Goal: Find specific page/section: Find specific page/section

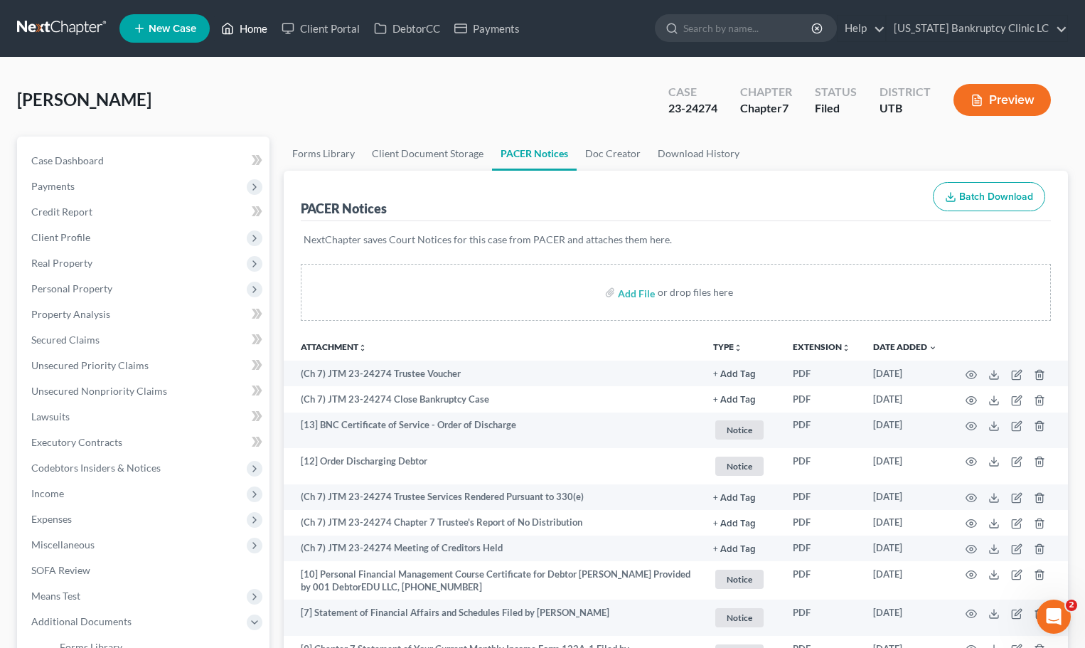
click at [249, 28] on link "Home" at bounding box center [244, 29] width 60 height 26
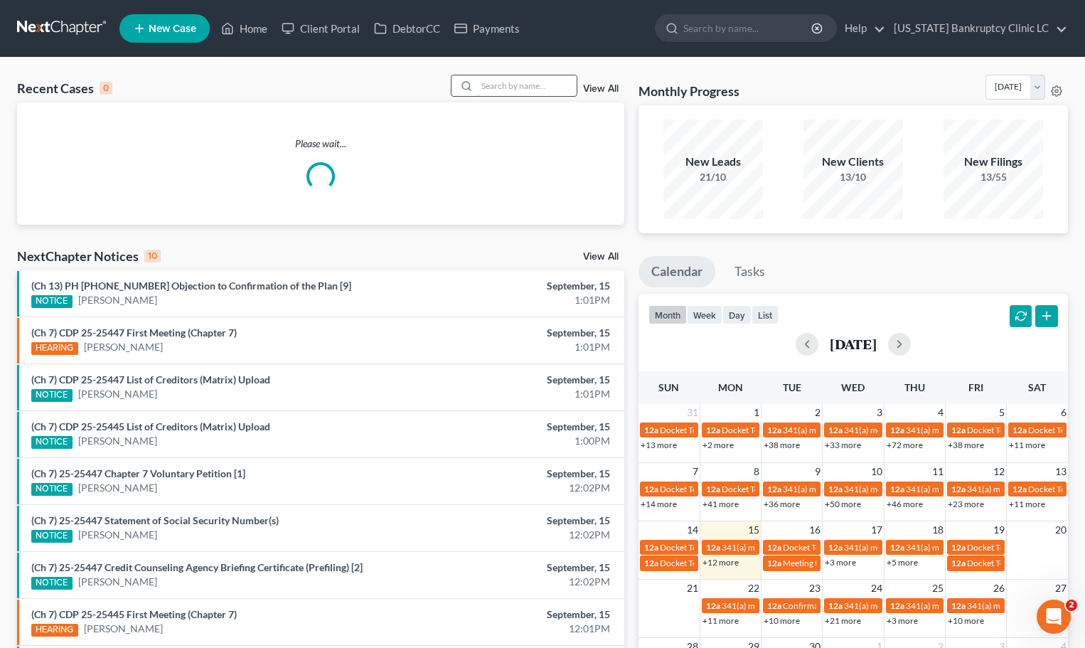
click at [549, 89] on input "search" at bounding box center [527, 85] width 100 height 21
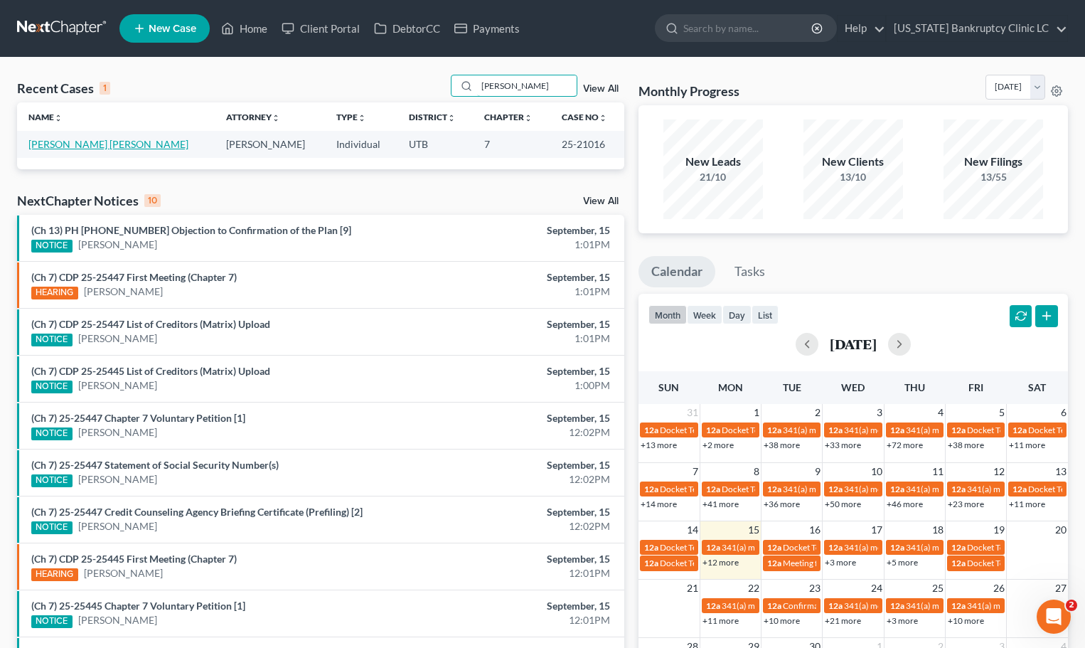
type input "[PERSON_NAME]"
click at [72, 141] on link "[PERSON_NAME] [PERSON_NAME]" at bounding box center [108, 144] width 160 height 12
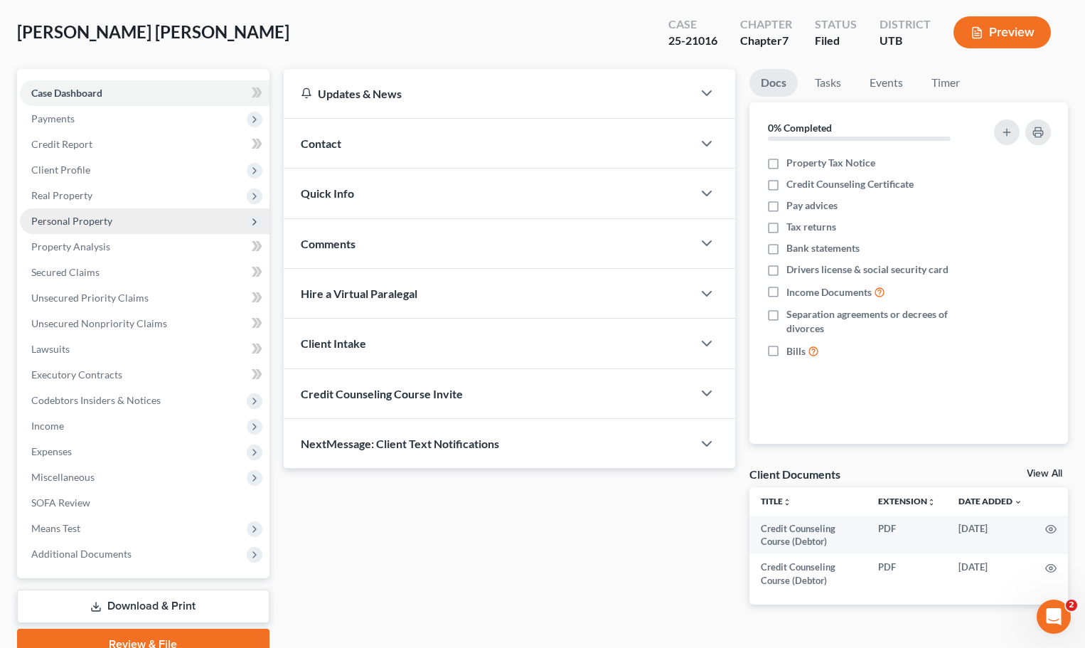
scroll to position [134, 0]
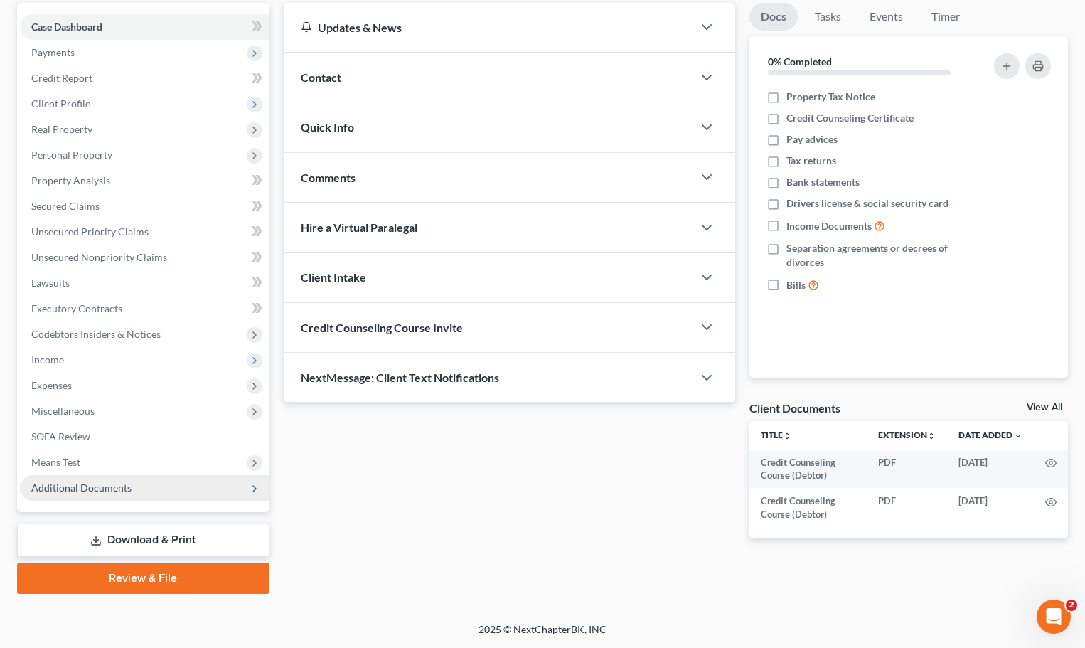
click at [112, 496] on span "Additional Documents" at bounding box center [145, 488] width 250 height 26
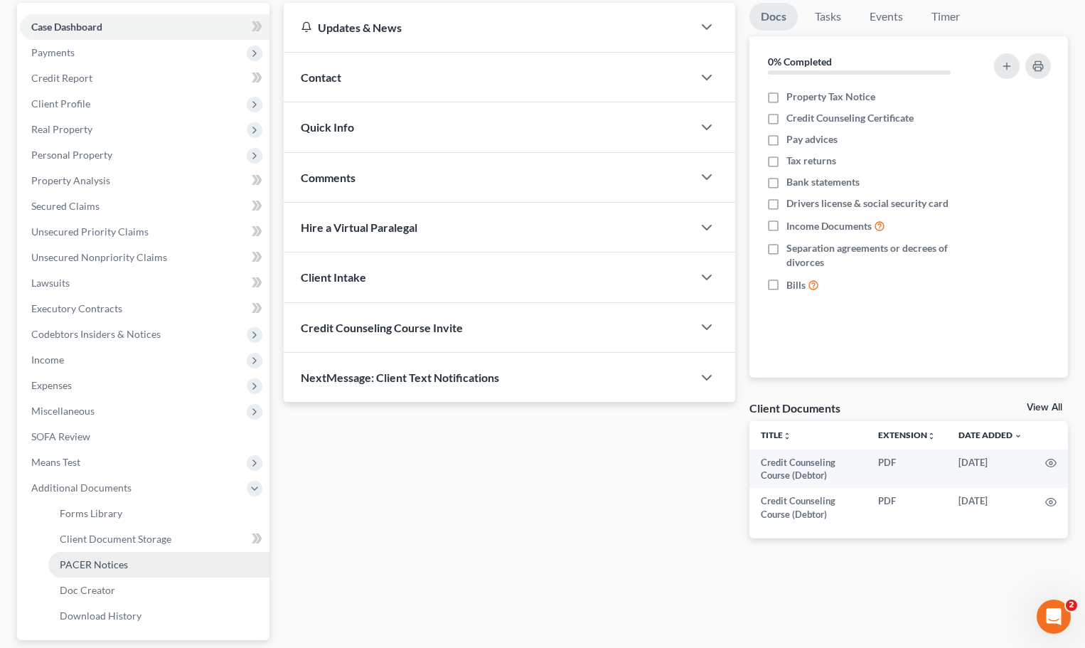
click at [127, 559] on link "PACER Notices" at bounding box center [158, 565] width 221 height 26
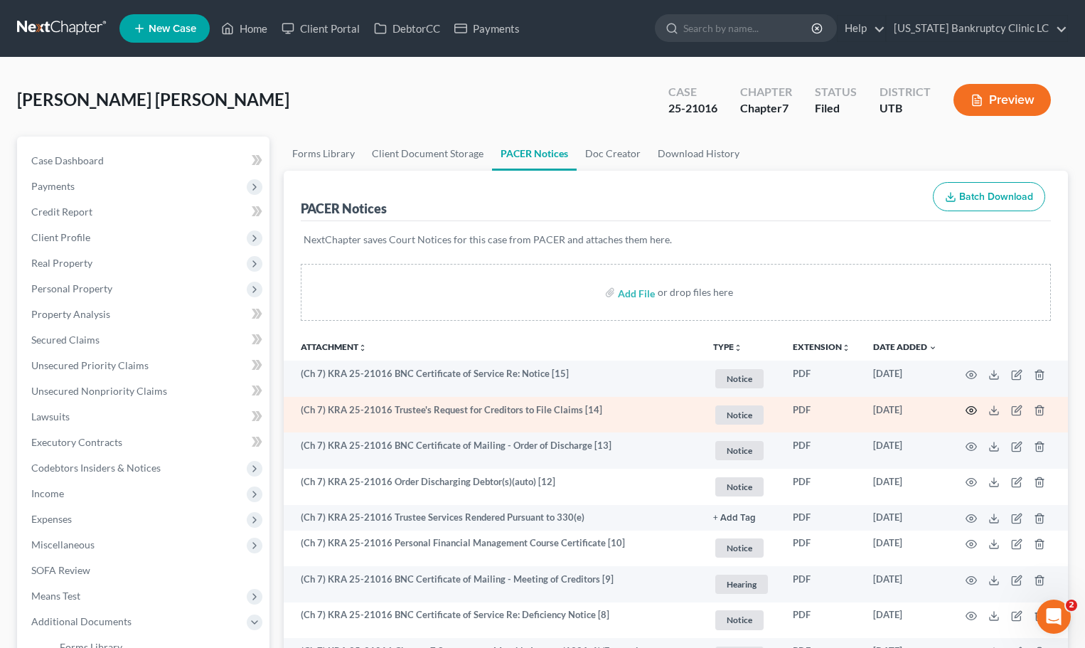
click at [969, 411] on icon "button" at bounding box center [970, 409] width 11 height 11
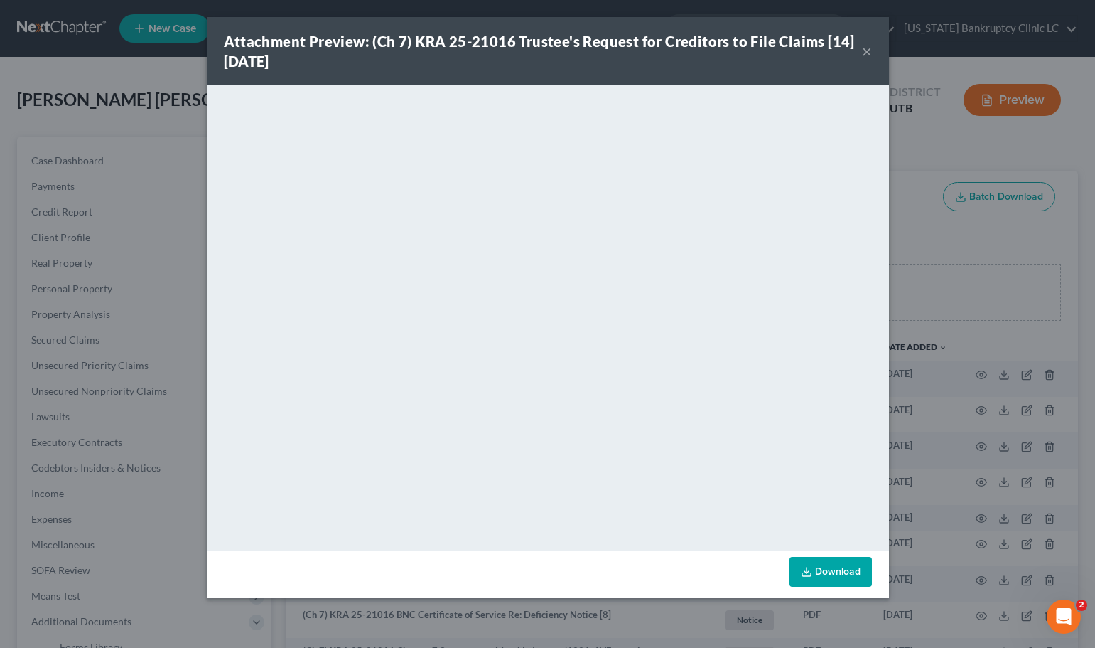
click at [864, 50] on button "×" at bounding box center [867, 51] width 10 height 17
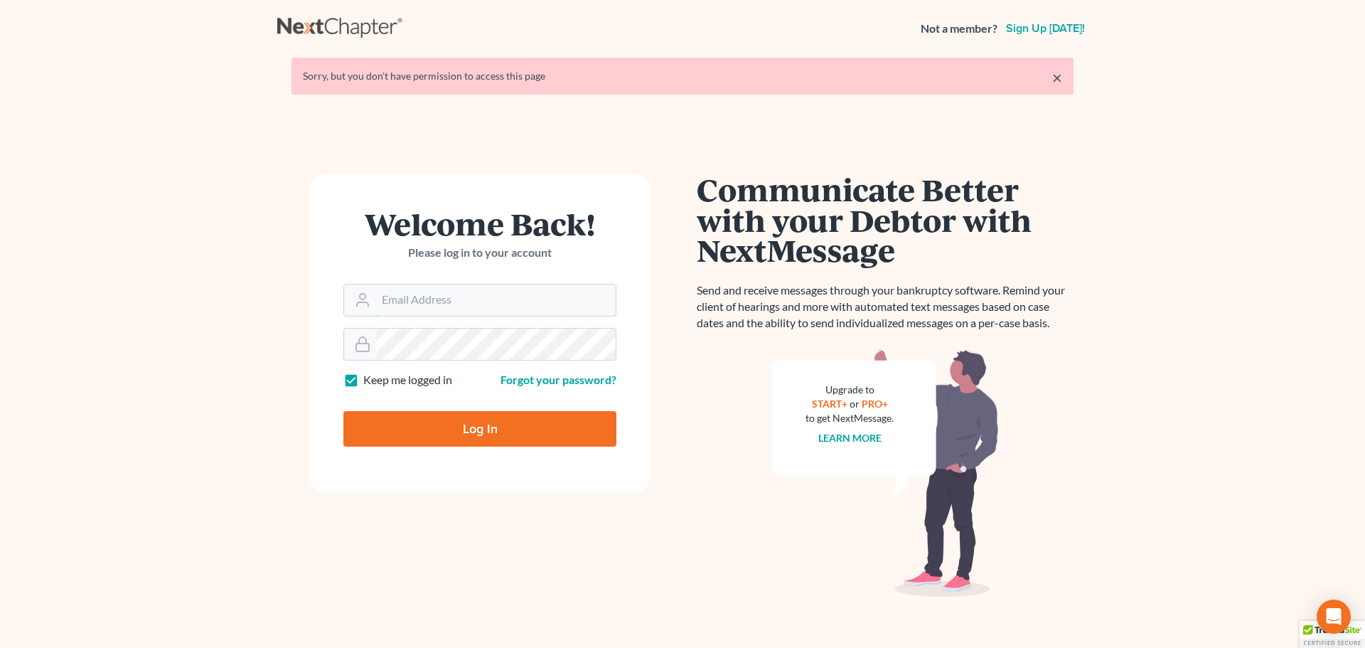
type input "[PERSON_NAME][EMAIL_ADDRESS][DOMAIN_NAME]"
click at [448, 426] on input "Log In" at bounding box center [479, 429] width 273 height 36
type input "Thinking..."
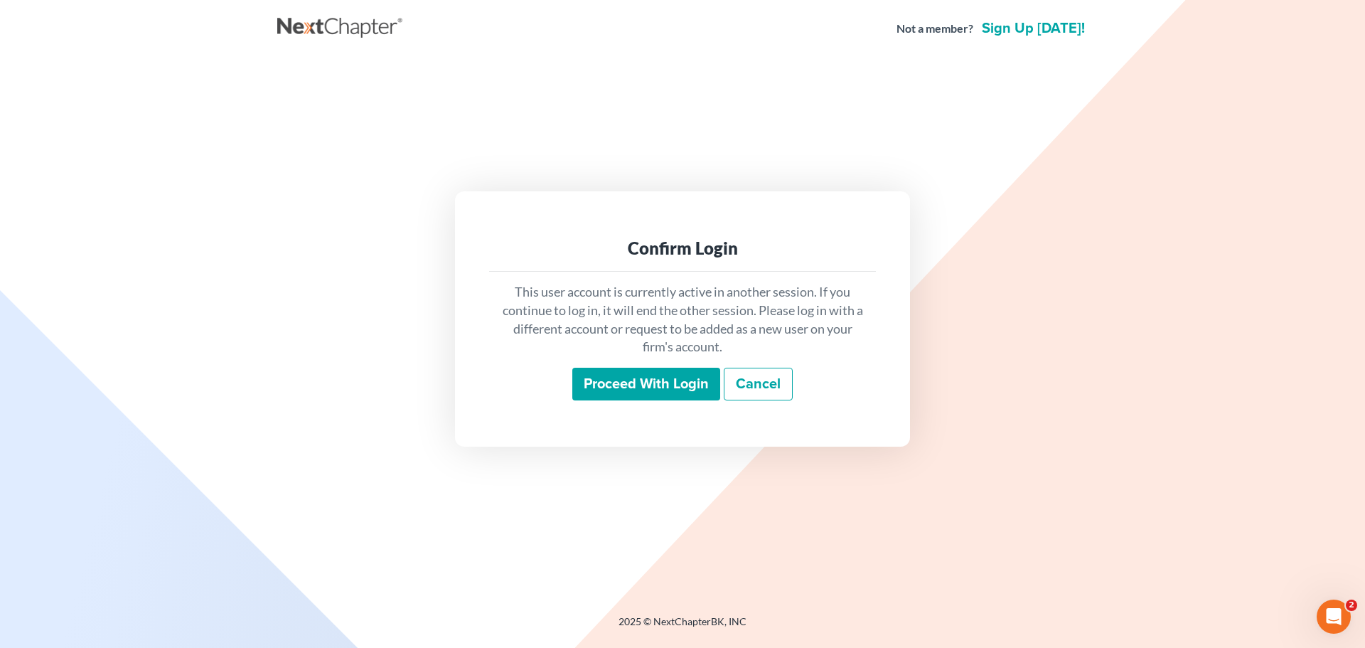
click at [638, 385] on input "Proceed with login" at bounding box center [646, 384] width 148 height 33
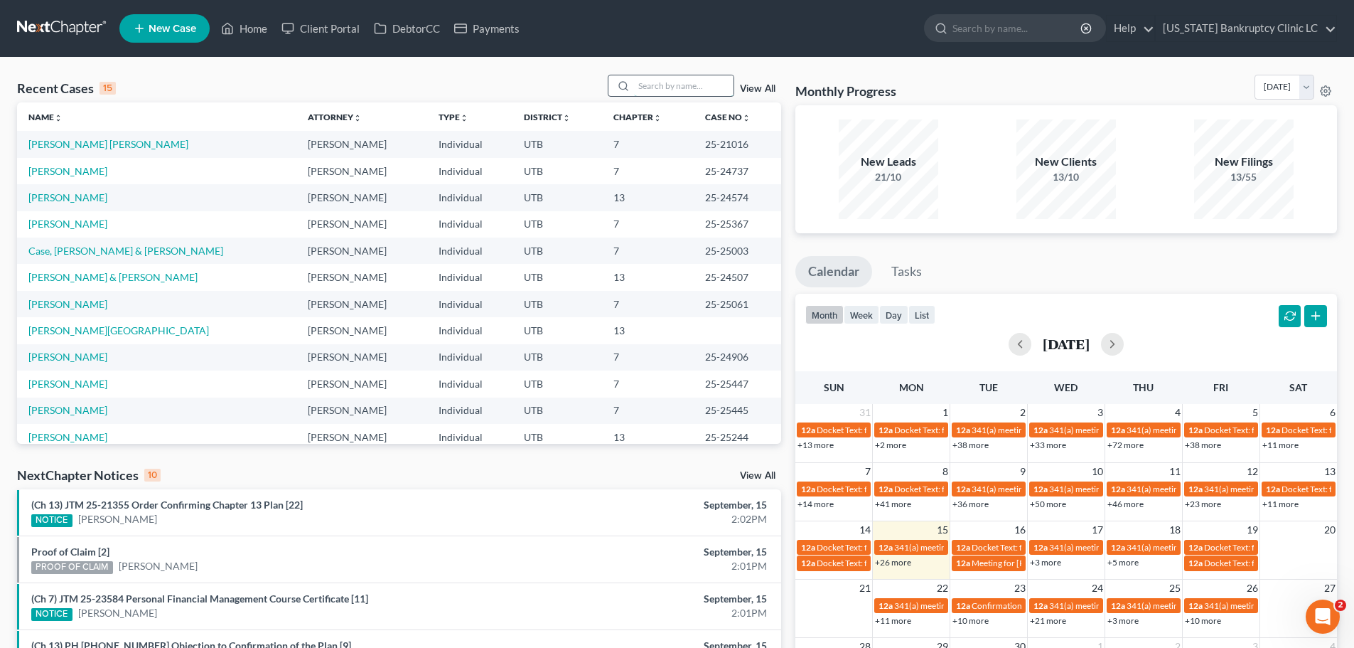
click at [658, 85] on input "search" at bounding box center [684, 85] width 100 height 21
click at [65, 146] on link "Alves Parra, Amanda" at bounding box center [108, 144] width 160 height 12
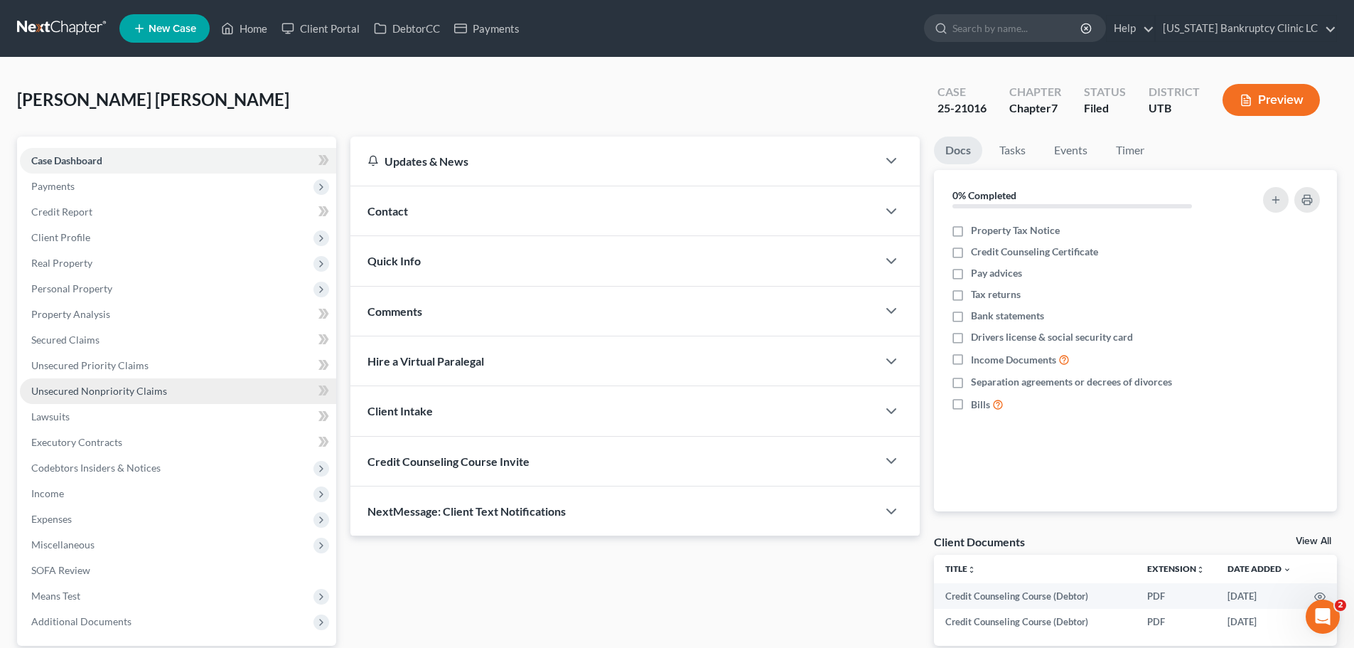
click at [138, 390] on span "Unsecured Nonpriority Claims" at bounding box center [99, 391] width 136 height 12
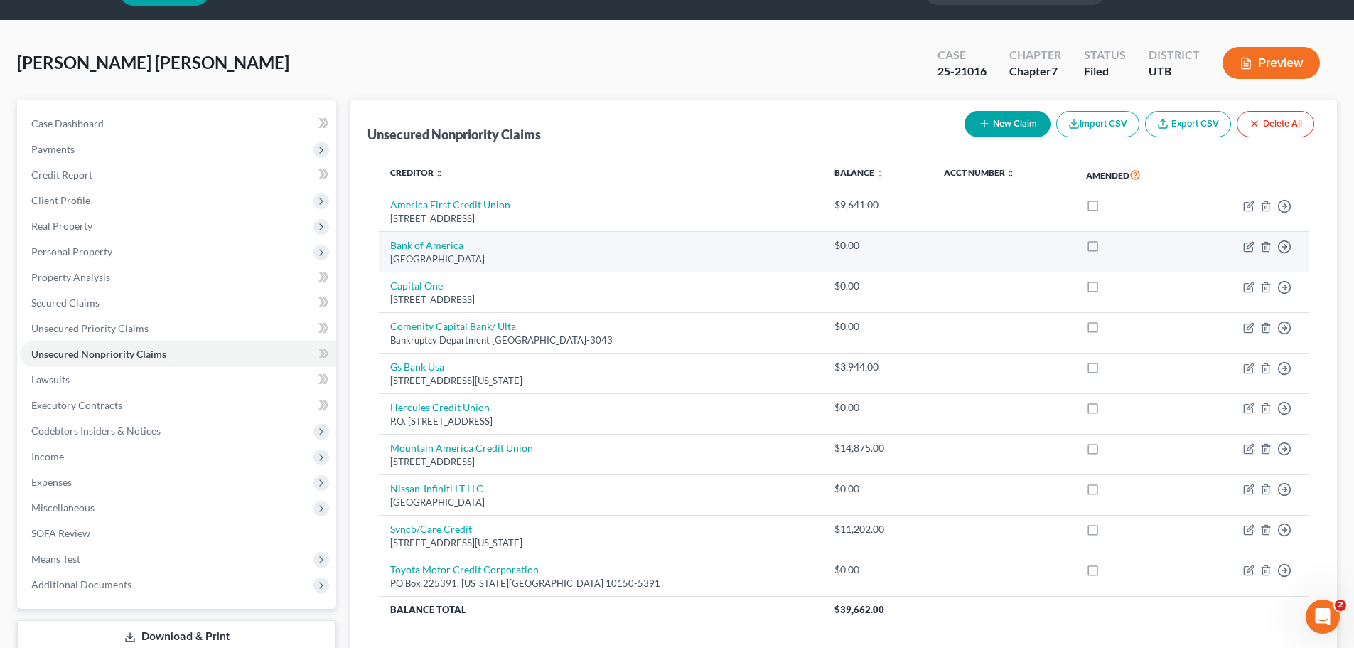
scroll to position [71, 0]
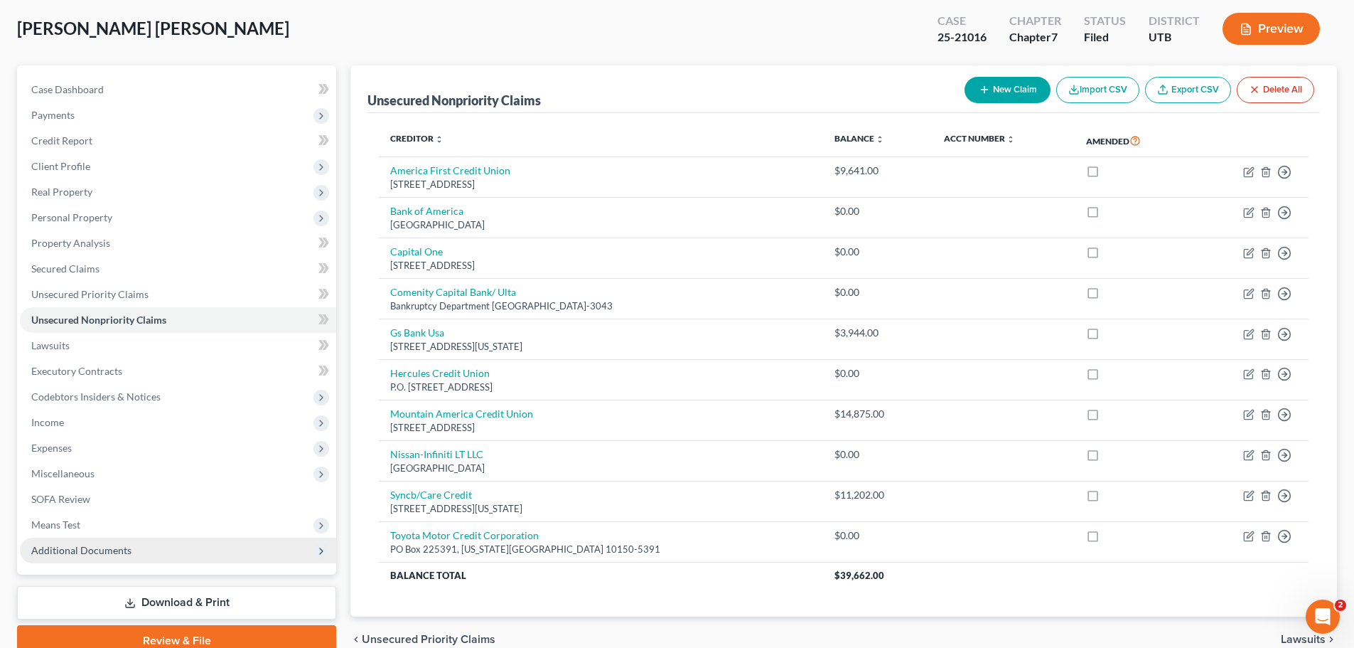
click at [93, 554] on span "Additional Documents" at bounding box center [81, 550] width 100 height 12
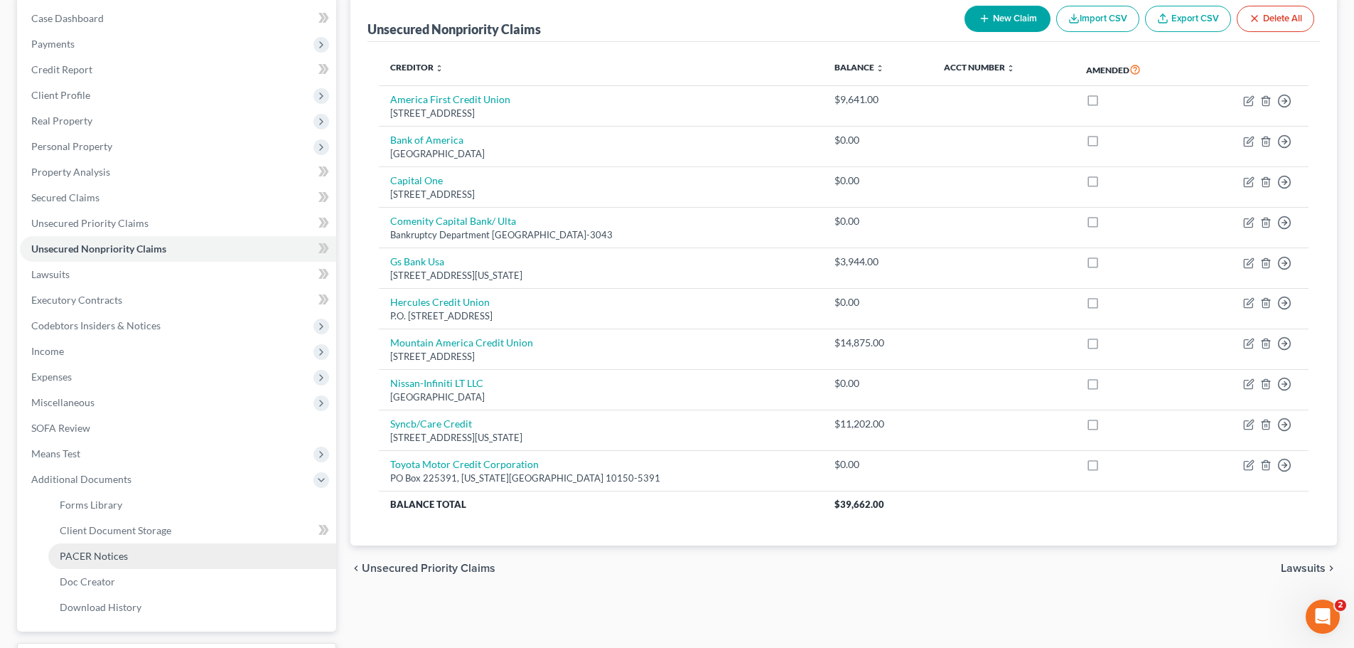
click at [127, 557] on link "PACER Notices" at bounding box center [192, 556] width 288 height 26
